Goal: Task Accomplishment & Management: Book appointment/travel/reservation

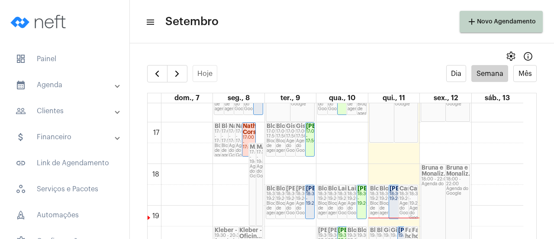
scroll to position [727, 0]
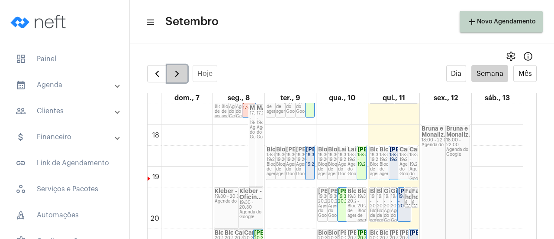
click at [179, 68] on span "button" at bounding box center [177, 73] width 10 height 10
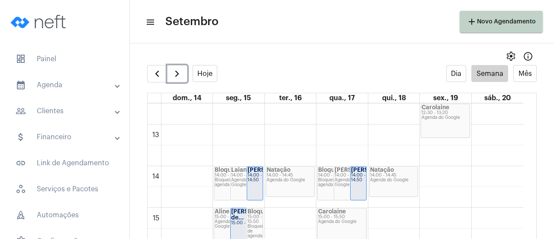
scroll to position [553, 0]
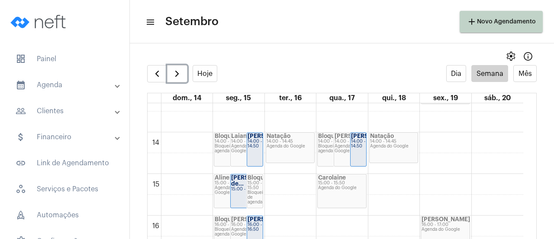
click at [348, 183] on div "15:00 - 15:50" at bounding box center [342, 183] width 48 height 5
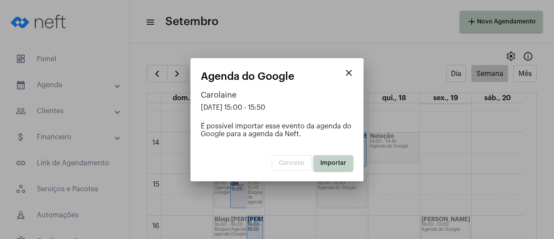
click at [324, 160] on span "Importar" at bounding box center [333, 163] width 26 height 6
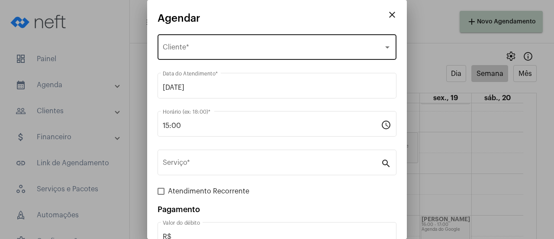
click at [194, 49] on span "Selecione o Cliente" at bounding box center [273, 49] width 221 height 8
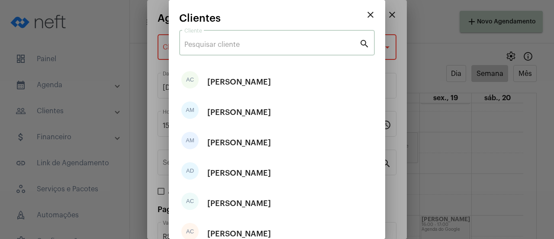
click at [201, 47] on input "Cliente" at bounding box center [271, 45] width 175 height 8
type input "d"
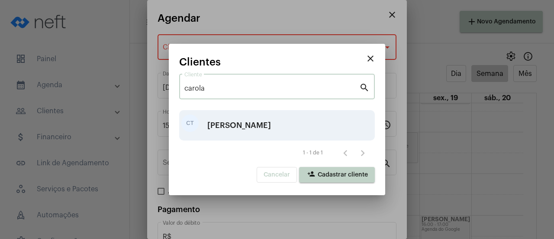
type input "carola"
click at [243, 130] on div "[PERSON_NAME]" at bounding box center [239, 125] width 64 height 26
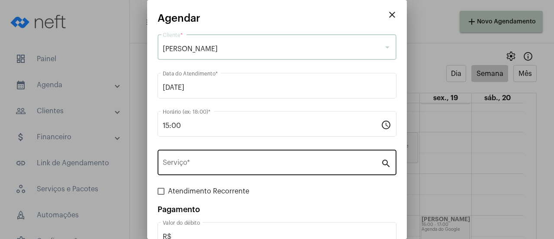
click at [200, 164] on input "Serviço *" at bounding box center [272, 164] width 218 height 8
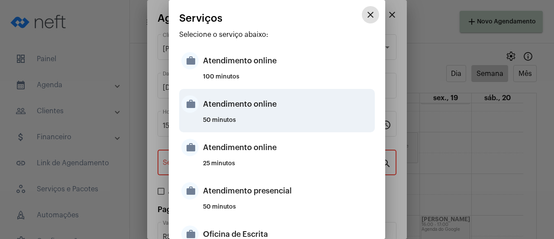
click at [243, 115] on div "Atendimento online" at bounding box center [288, 104] width 170 height 26
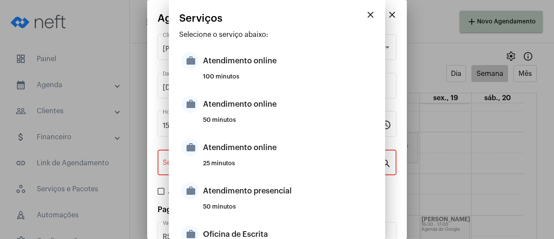
type input "Atendimento online"
type input "R$ 0"
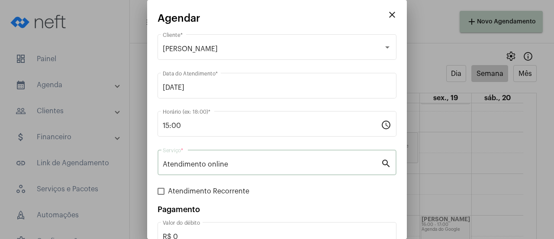
click at [192, 194] on span "Atendimento Recorrente" at bounding box center [208, 191] width 81 height 10
click at [161, 194] on input "Atendimento Recorrente" at bounding box center [161, 194] width 0 height 0
checkbox input "true"
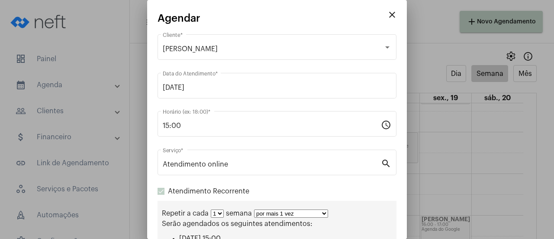
click at [294, 216] on select "por mais 1 vez por mais 2 vezes por mais 3 vezes por mais 4 vezes por mais 5 ve…" at bounding box center [291, 213] width 74 height 8
select select "10: 0"
click at [254, 210] on select "por mais 1 vez por mais 2 vezes por mais 3 vezes por mais 4 vezes por mais 5 ve…" at bounding box center [291, 213] width 74 height 8
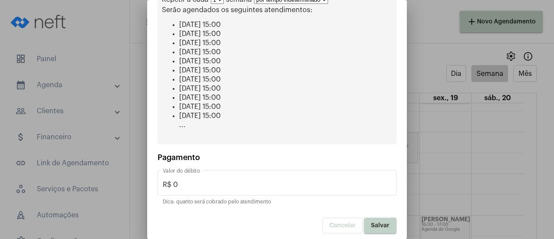
scroll to position [215, 0]
click at [381, 221] on span "Salvar" at bounding box center [380, 224] width 19 height 6
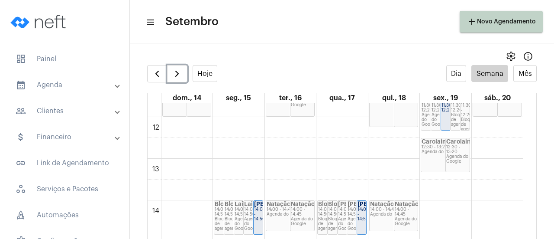
scroll to position [423, 0]
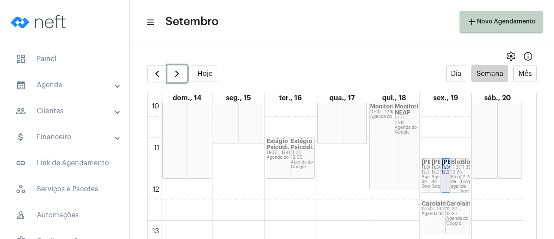
click at [455, 217] on div "Agenda do Google" at bounding box center [457, 221] width 23 height 10
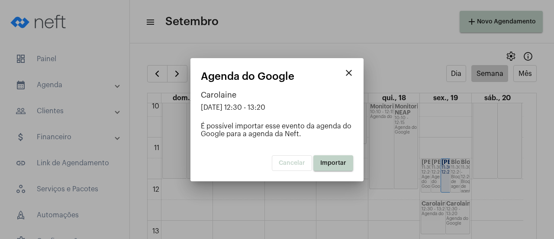
click at [336, 169] on button "Importar" at bounding box center [334, 163] width 40 height 16
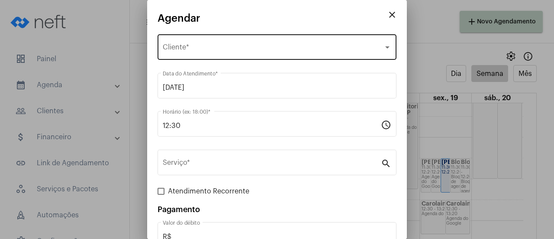
click at [210, 44] on div "Selecione o Cliente Cliente *" at bounding box center [277, 45] width 229 height 27
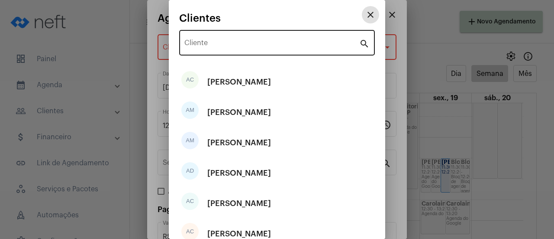
click at [208, 39] on div "Cliente" at bounding box center [271, 41] width 175 height 27
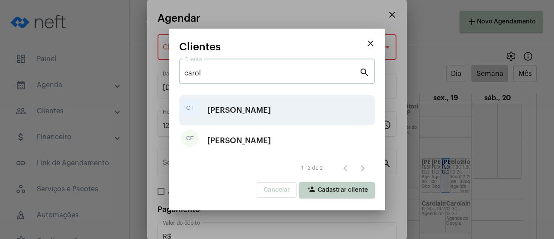
type input "carol"
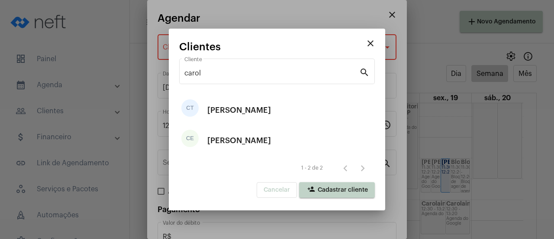
drag, startPoint x: 254, startPoint y: 117, endPoint x: 237, endPoint y: 142, distance: 29.9
click at [253, 117] on div "[PERSON_NAME]" at bounding box center [239, 110] width 64 height 26
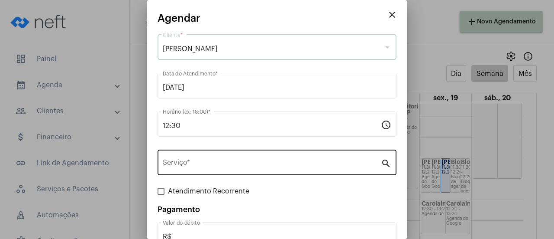
click at [226, 161] on input "Serviço *" at bounding box center [272, 164] width 218 height 8
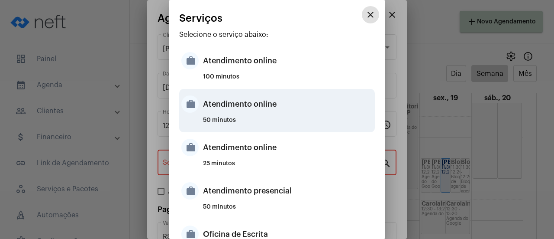
click at [233, 107] on div "Atendimento online" at bounding box center [288, 104] width 170 height 26
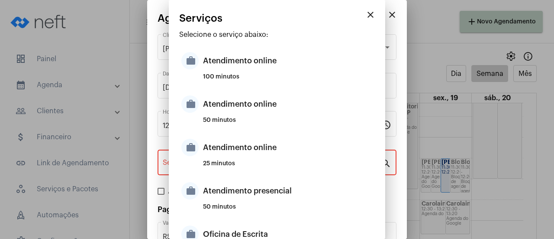
type input "Atendimento online"
type input "R$ 0"
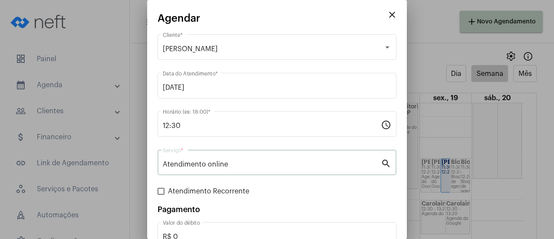
scroll to position [57, 0]
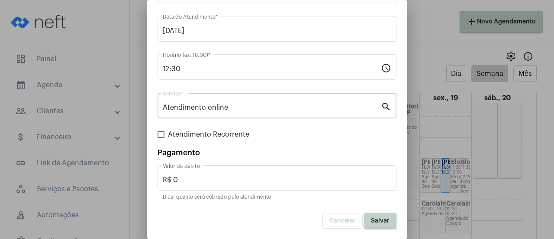
click at [376, 226] on button "Salvar" at bounding box center [380, 221] width 32 height 16
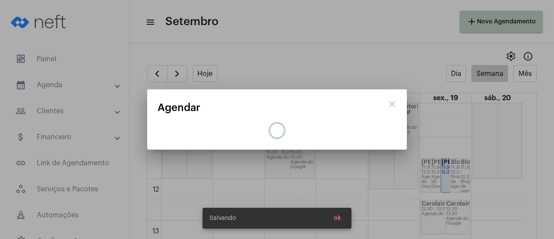
scroll to position [0, 0]
